Goal: Transaction & Acquisition: Purchase product/service

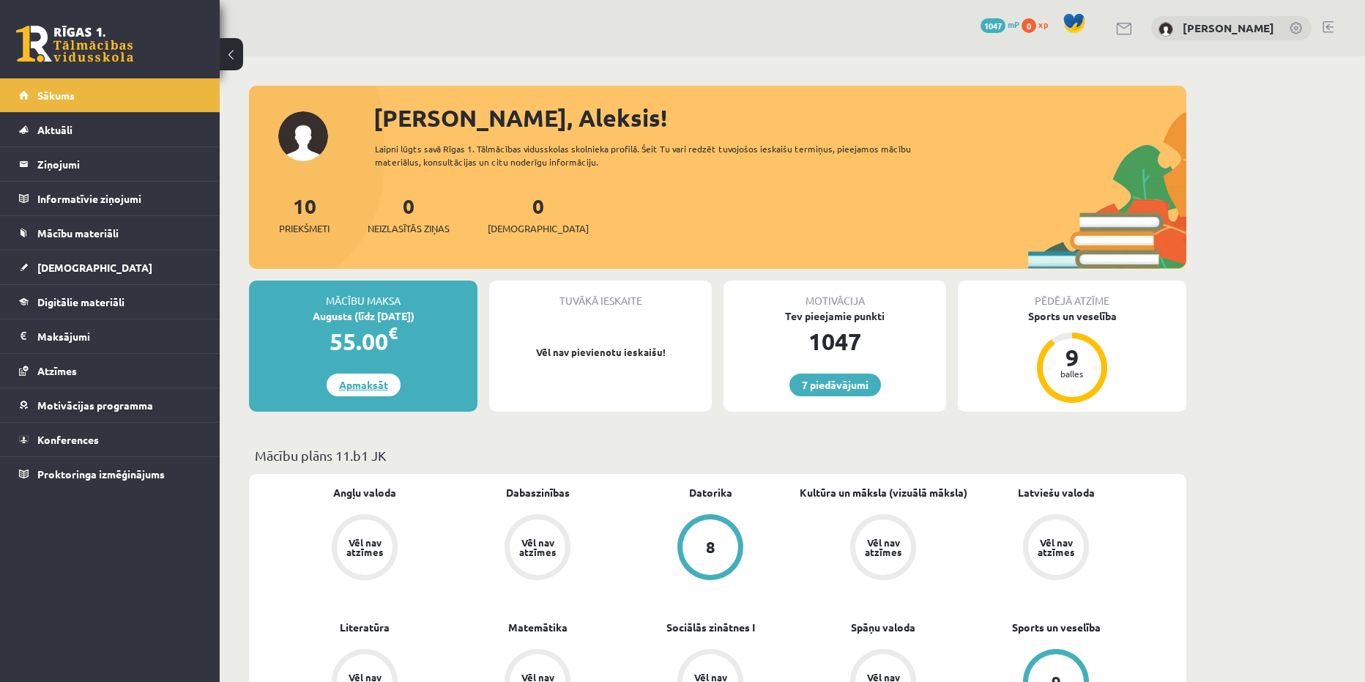
click at [376, 377] on link "Apmaksāt" at bounding box center [364, 384] width 74 height 23
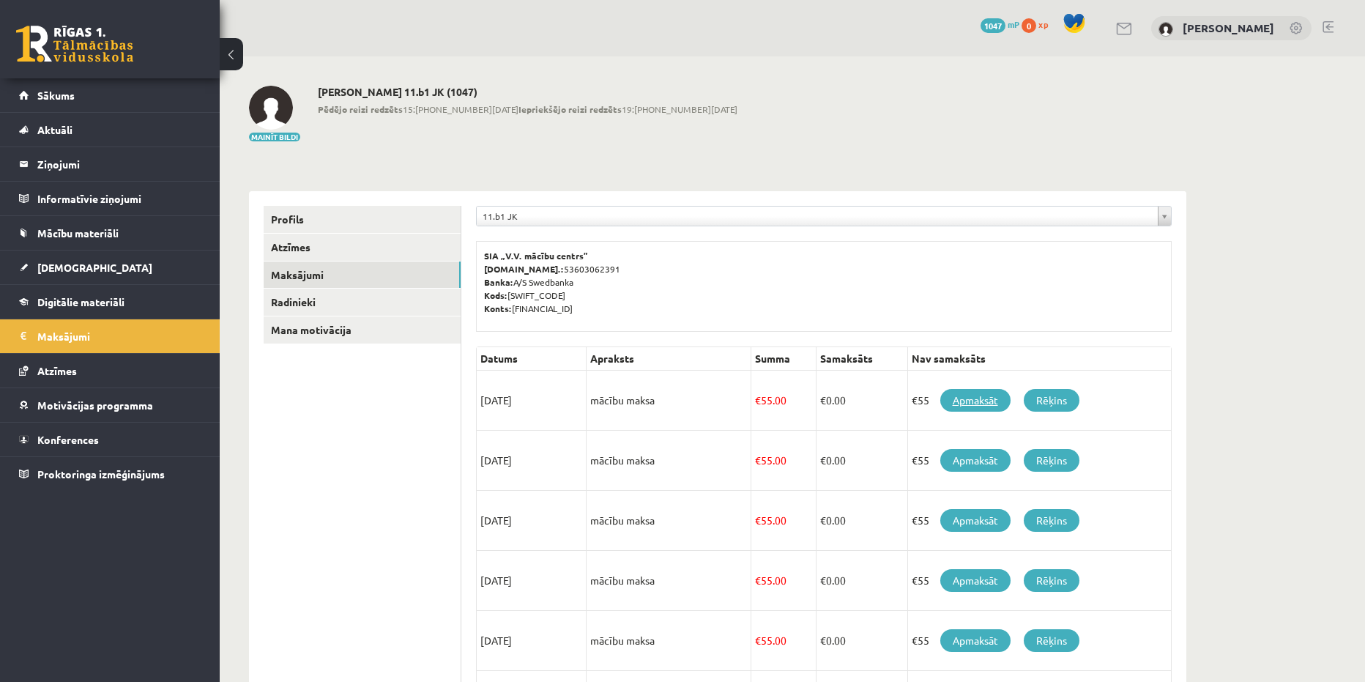
click at [973, 399] on link "Apmaksāt" at bounding box center [975, 400] width 70 height 23
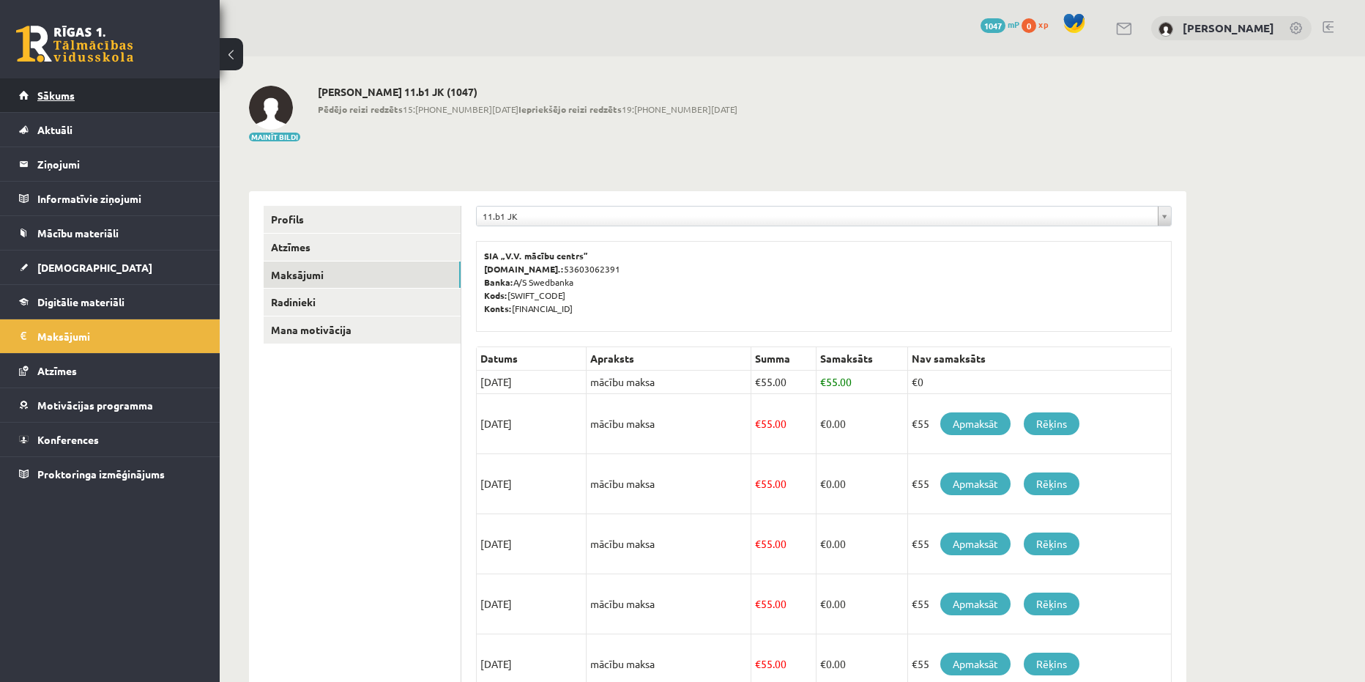
click at [113, 86] on link "Sākums" at bounding box center [110, 95] width 182 height 34
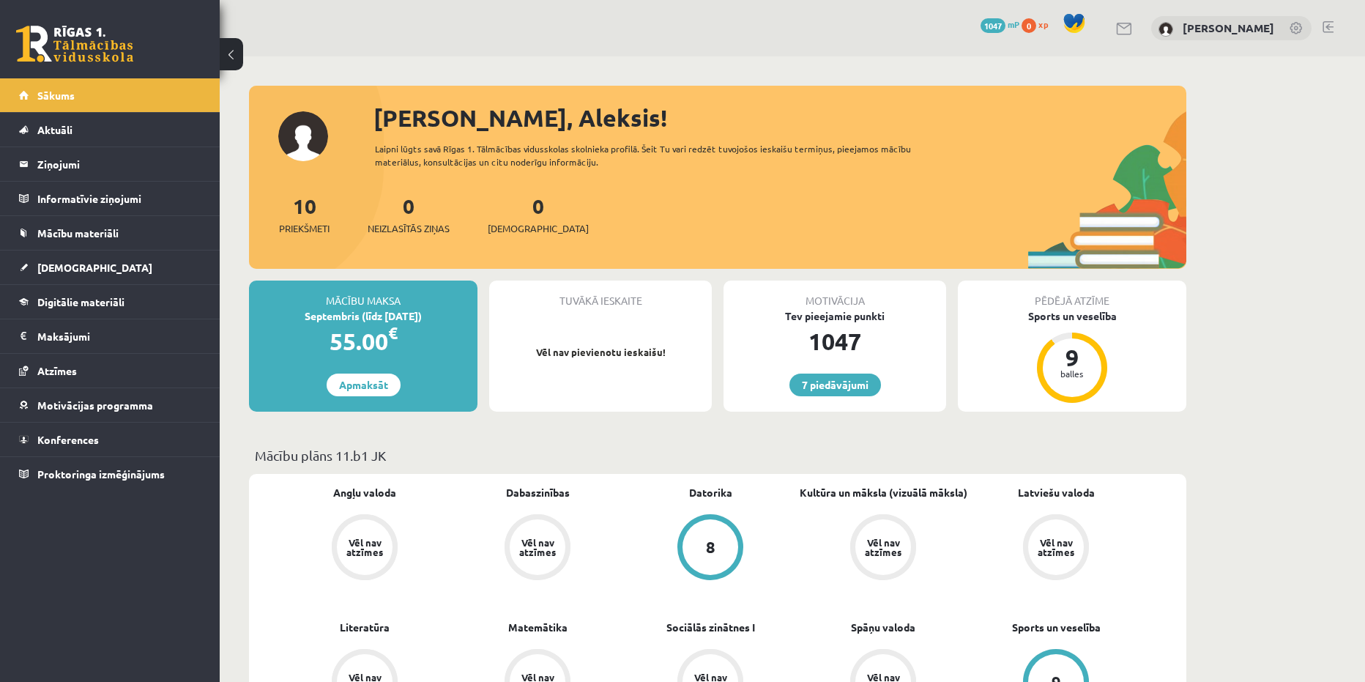
click at [1325, 23] on link at bounding box center [1327, 27] width 11 height 12
